Goal: Find specific page/section: Find specific page/section

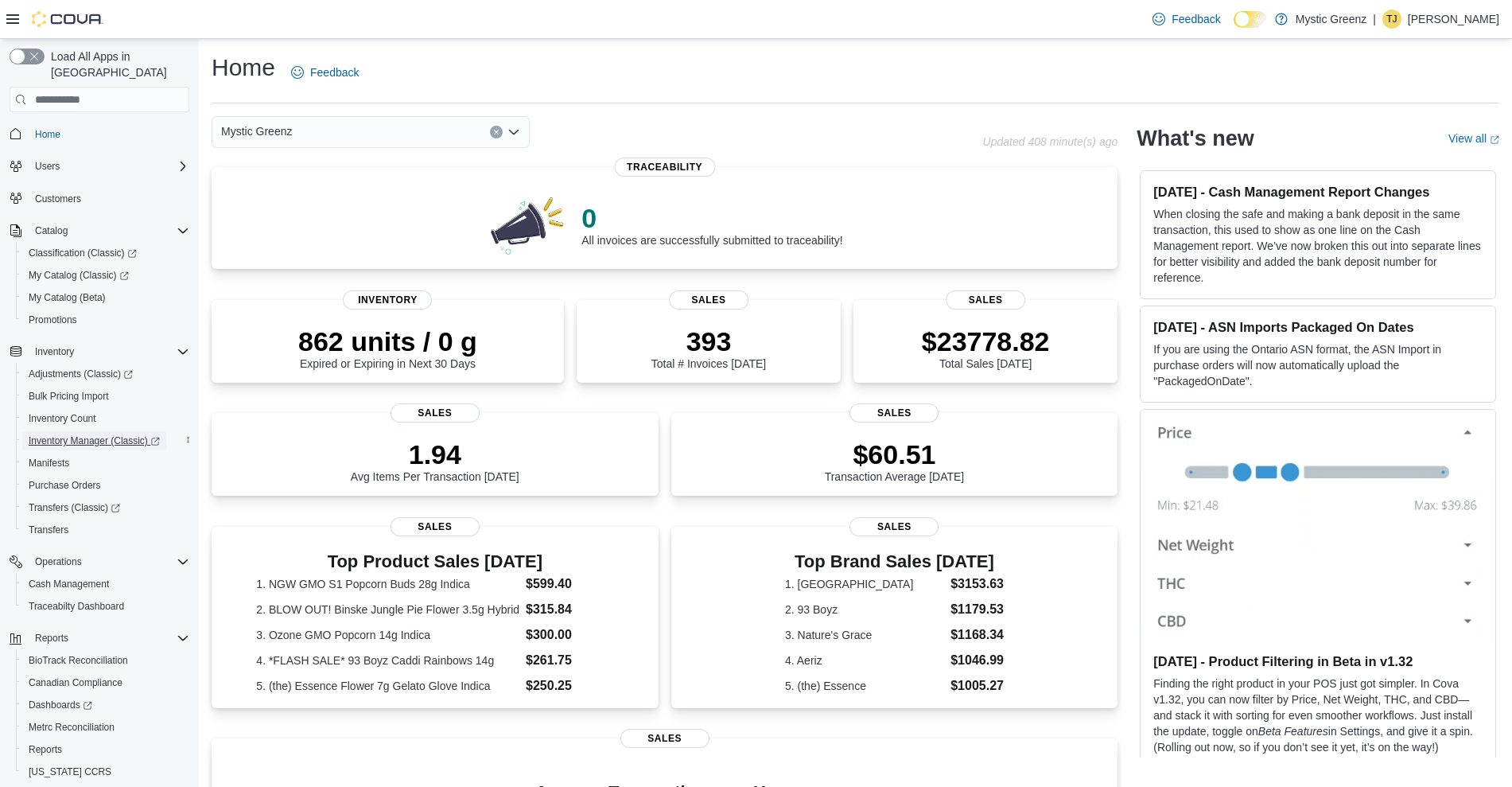
click at [98, 435] on span "Inventory Manager (Classic)" at bounding box center [94, 441] width 131 height 13
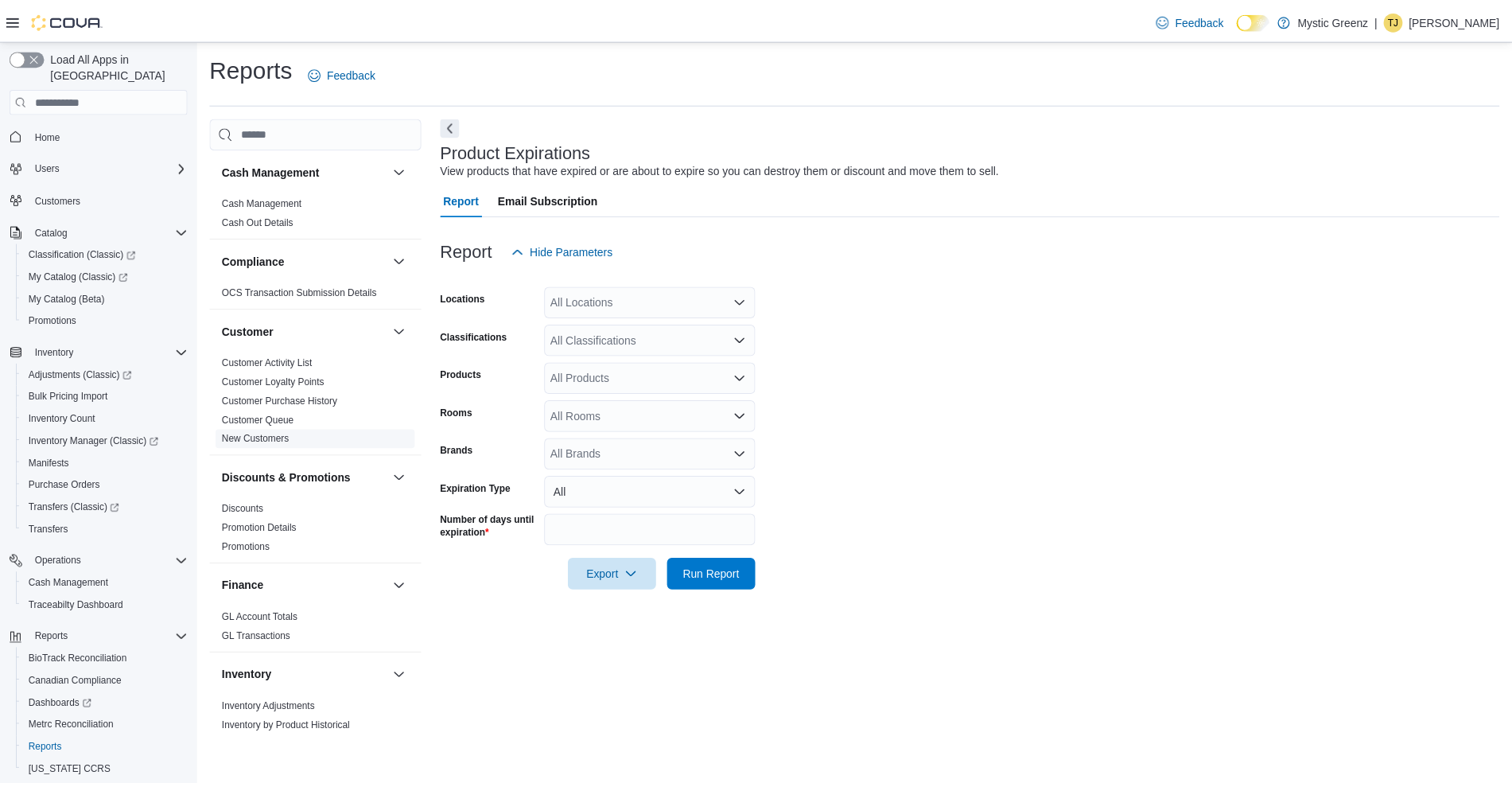
scroll to position [23, 0]
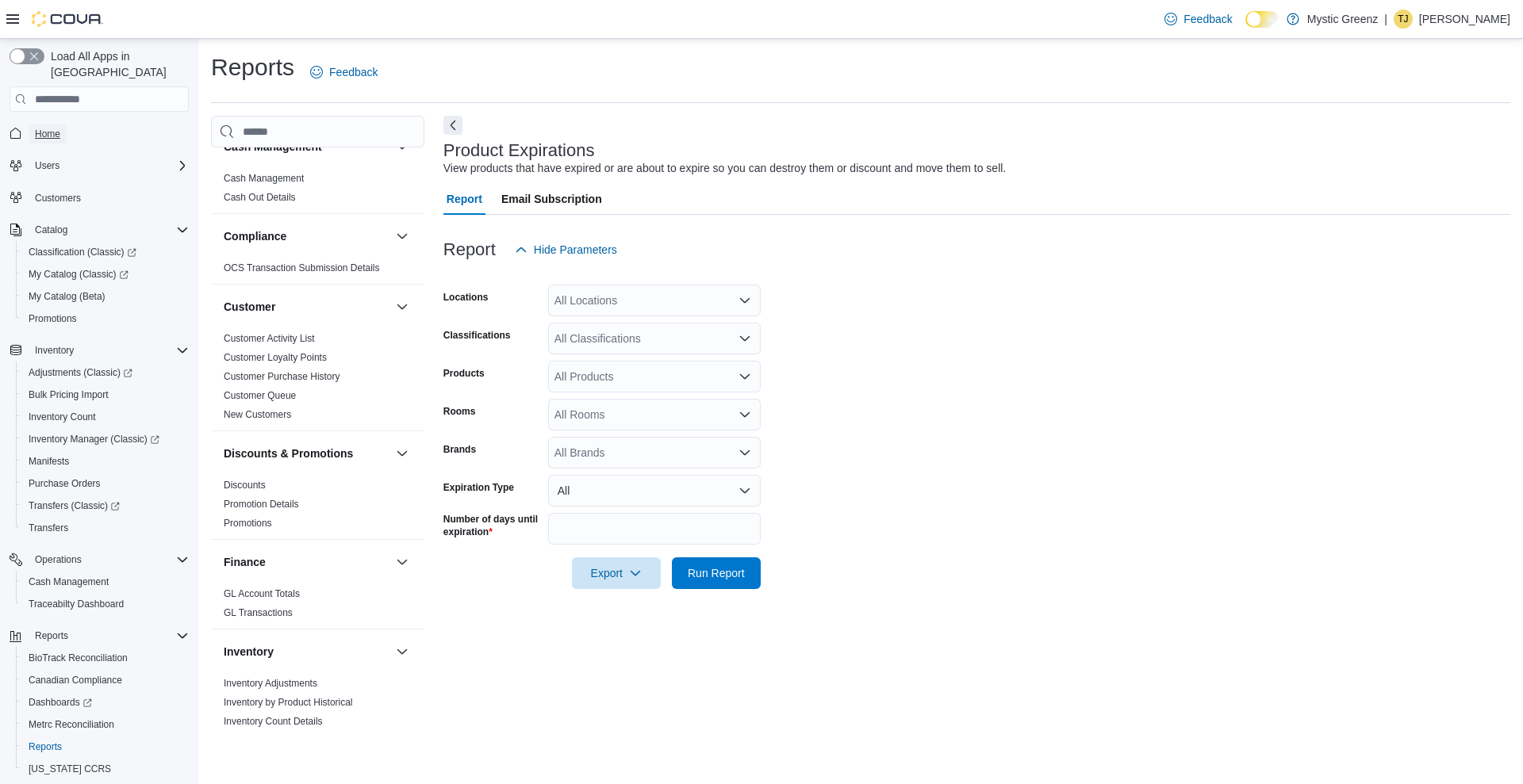
click at [52, 127] on span "Home" at bounding box center [48, 134] width 25 height 13
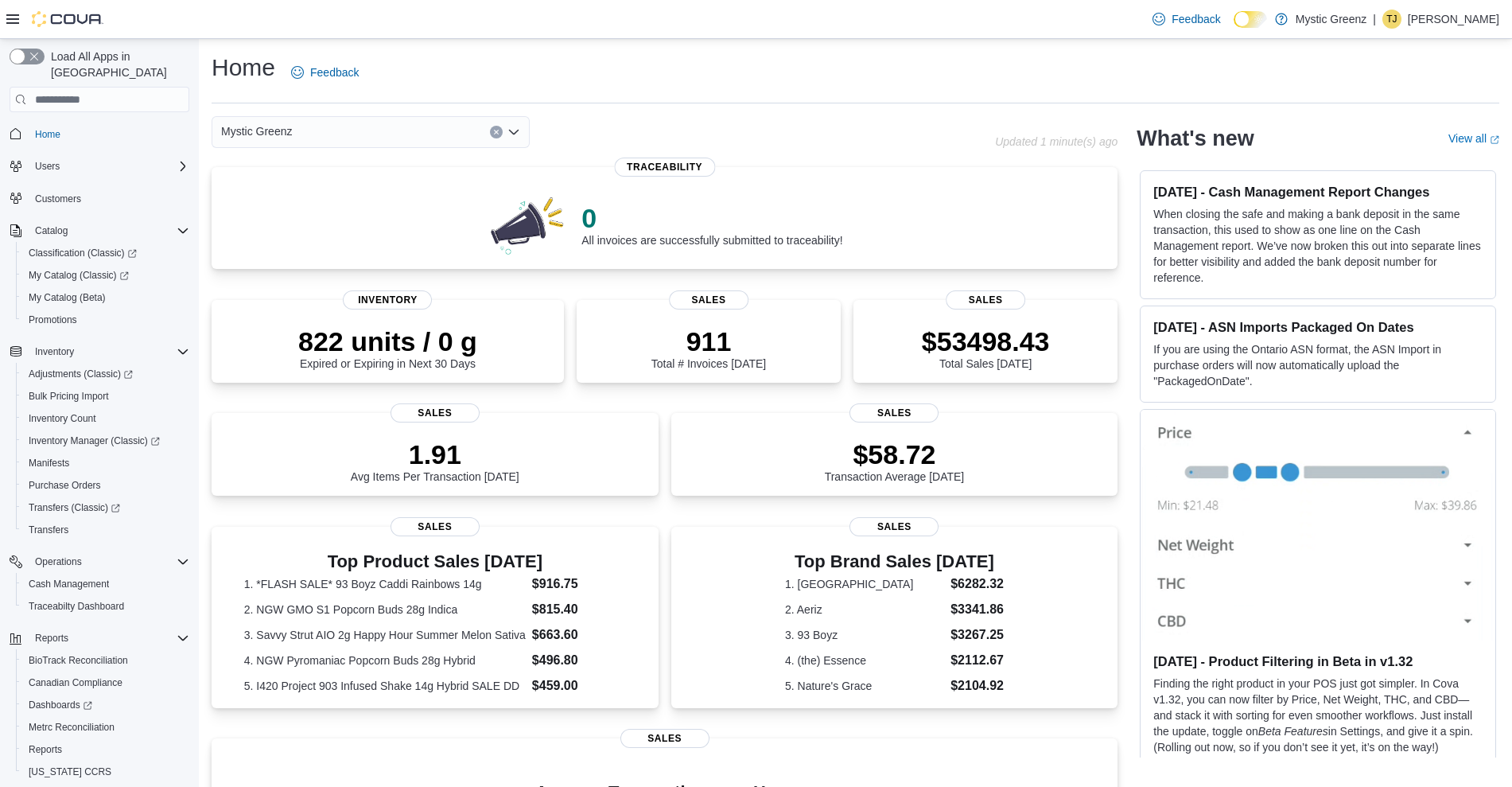
click at [398, 127] on div "Mystic Greenz" at bounding box center [371, 131] width 319 height 32
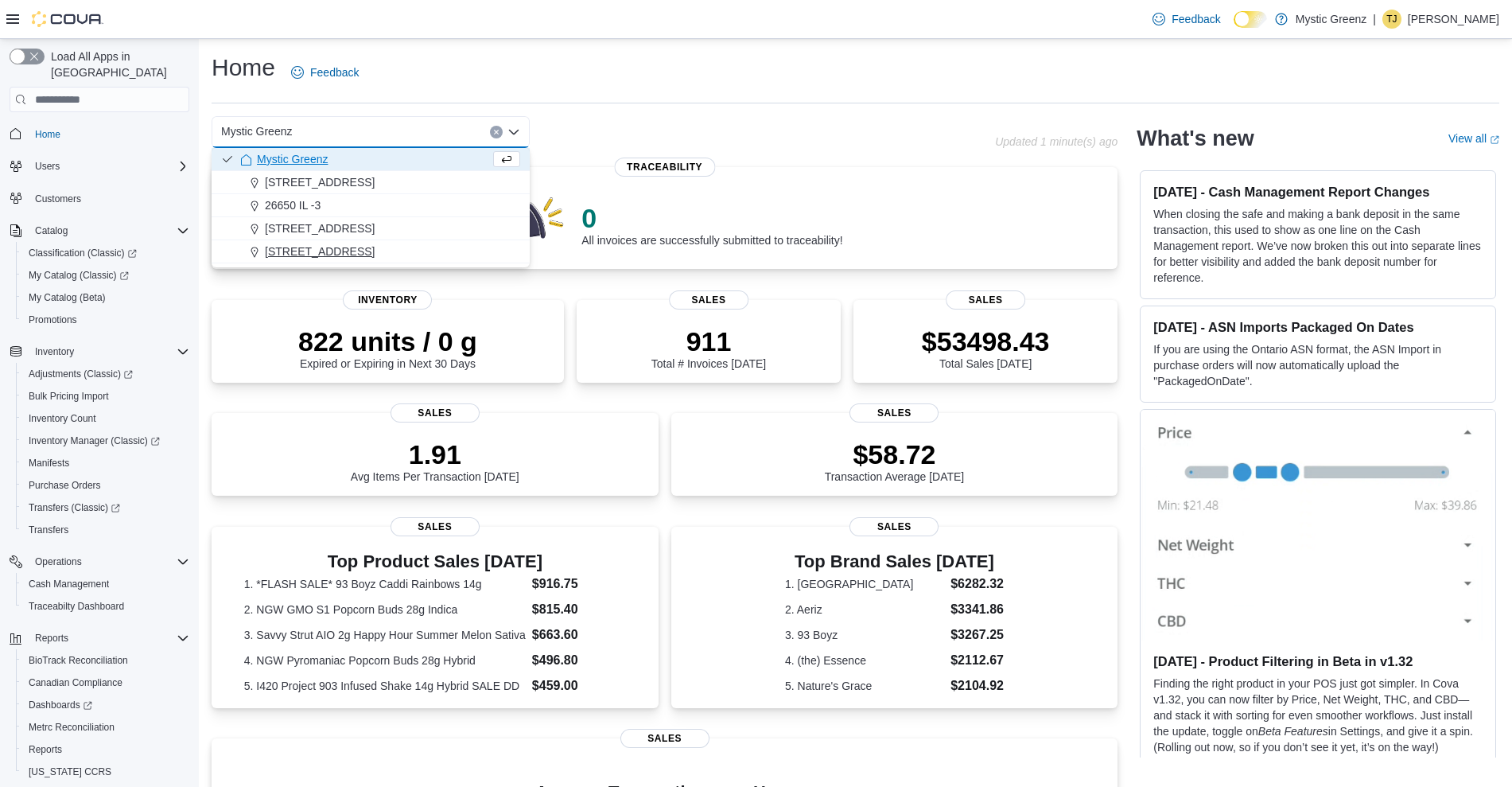
click at [324, 250] on span "[STREET_ADDRESS]" at bounding box center [320, 251] width 110 height 16
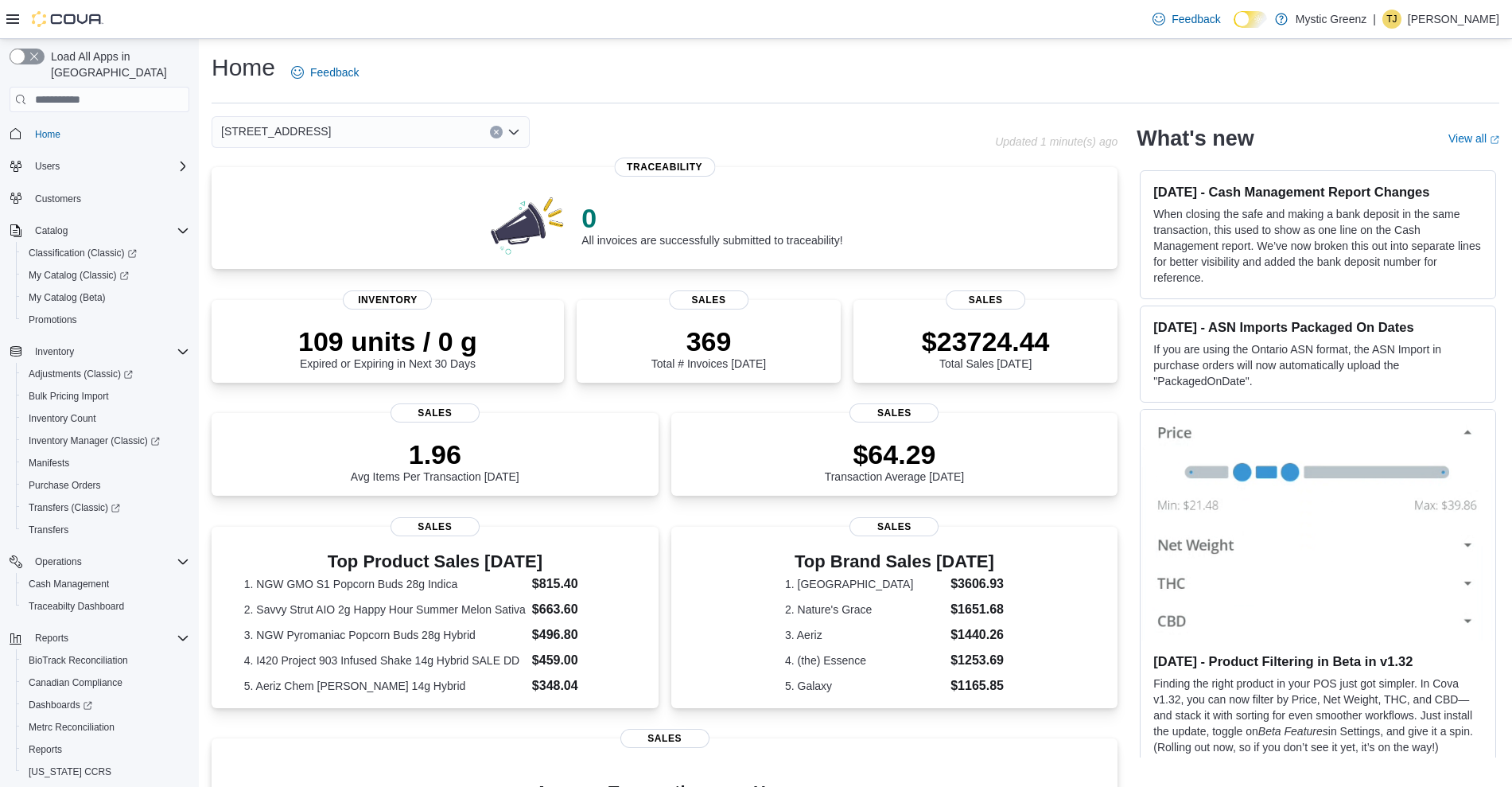
click at [370, 134] on div "[STREET_ADDRESS]" at bounding box center [371, 131] width 319 height 32
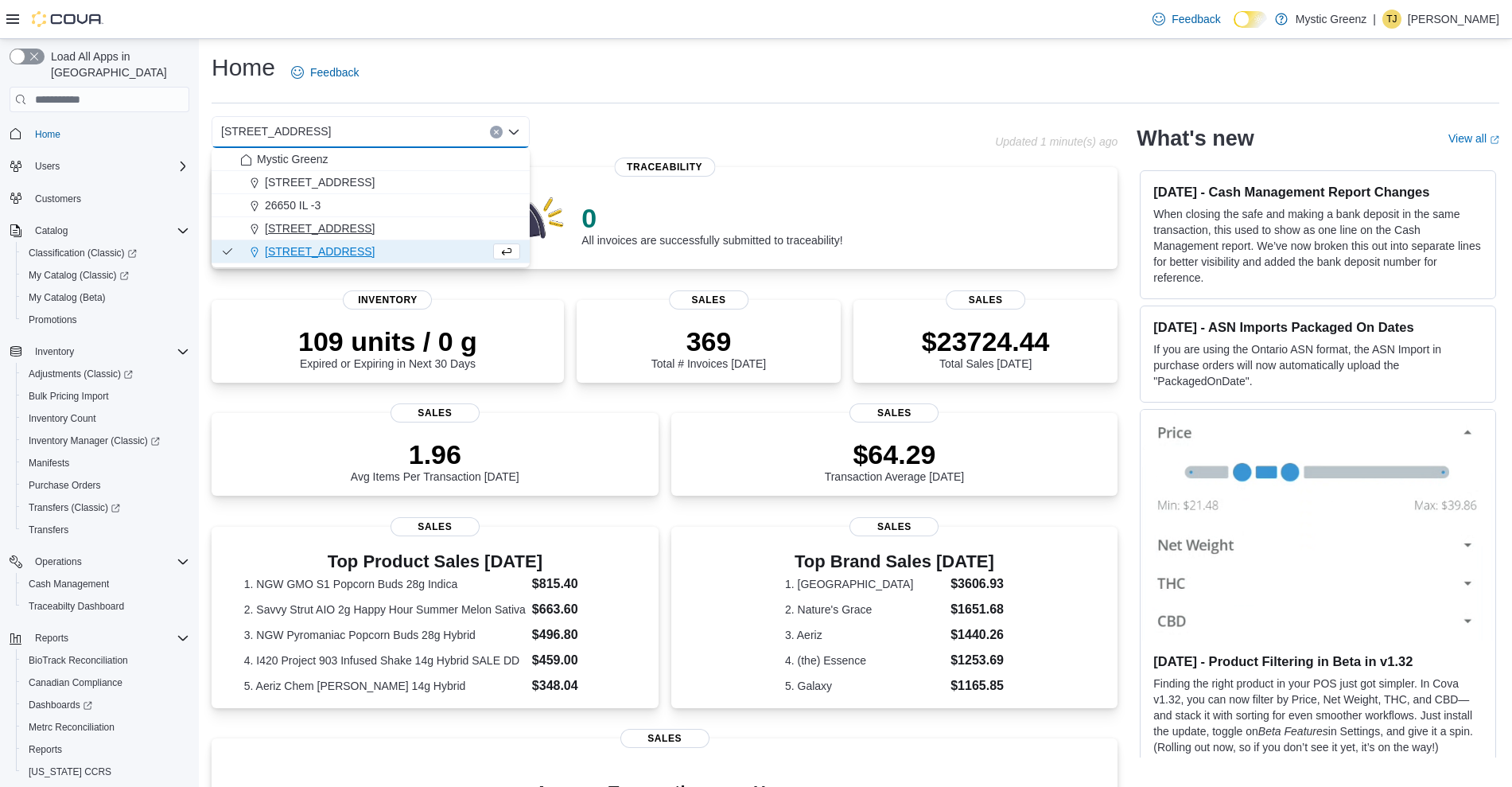
click at [353, 223] on span "[STREET_ADDRESS]" at bounding box center [320, 229] width 110 height 16
